Goal: Transaction & Acquisition: Purchase product/service

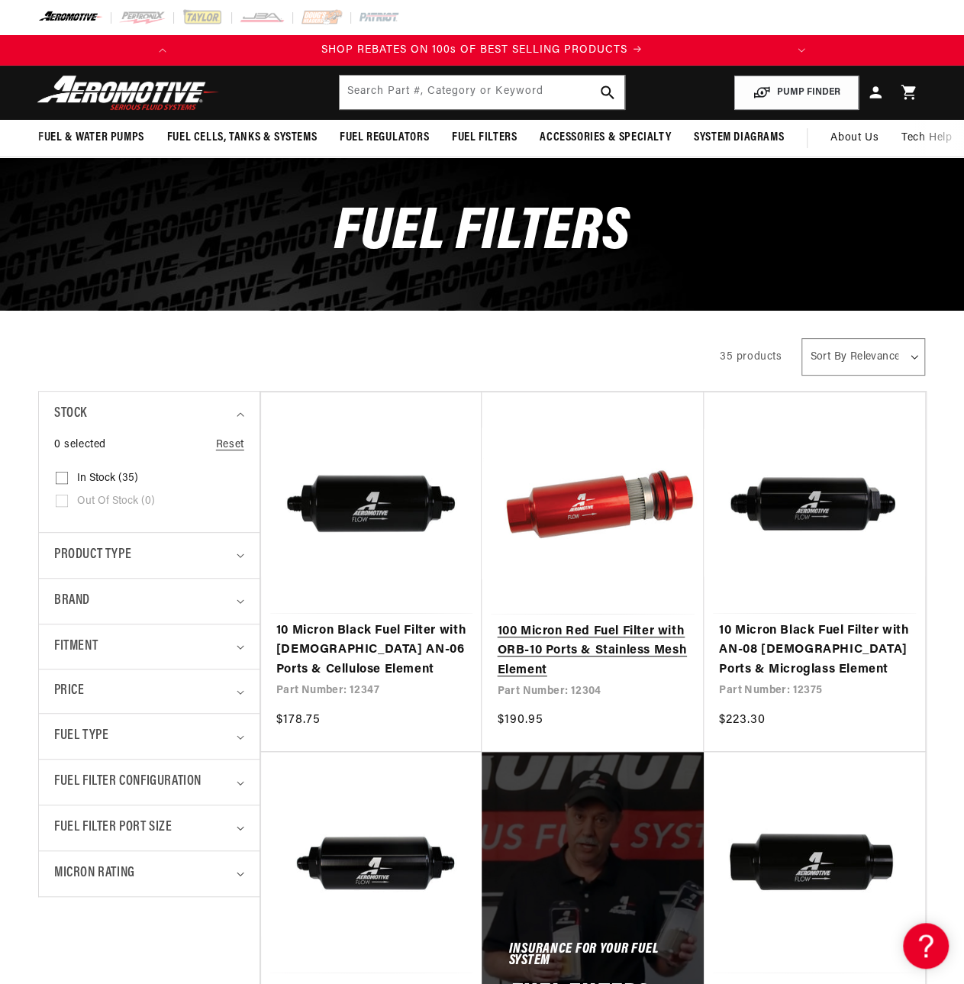
click at [559, 622] on link "100 Micron Red Fuel Filter with ORB-10 Ports & Stainless Mesh Element" at bounding box center [593, 651] width 192 height 59
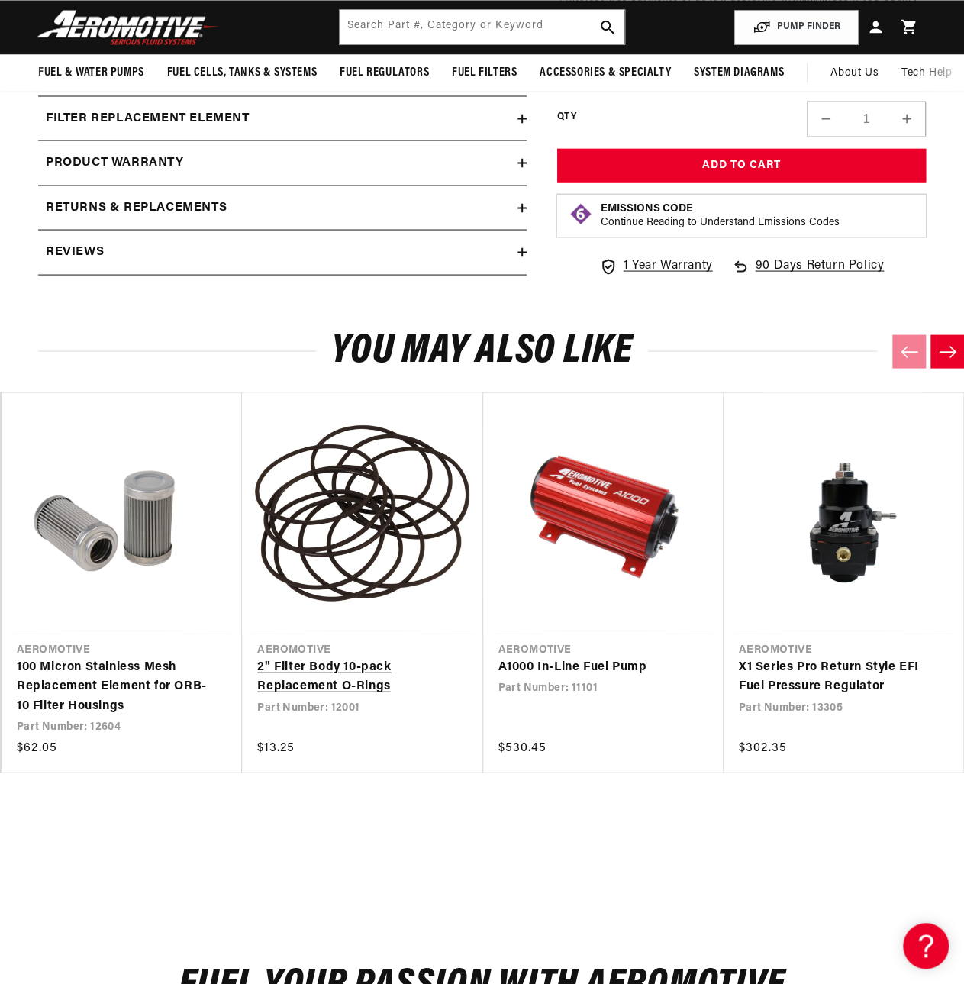
scroll to position [0, 604]
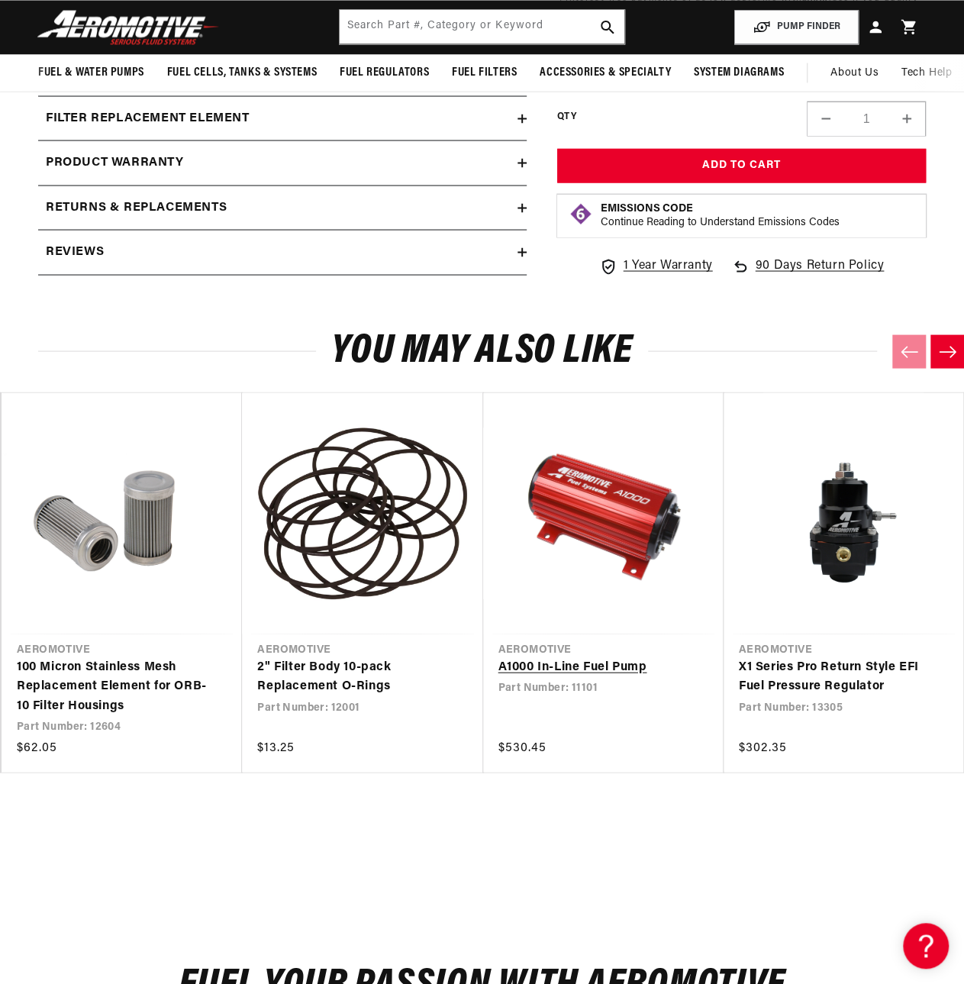
drag, startPoint x: 625, startPoint y: 766, endPoint x: 614, endPoint y: 755, distance: 16.2
